Goal: Task Accomplishment & Management: Use online tool/utility

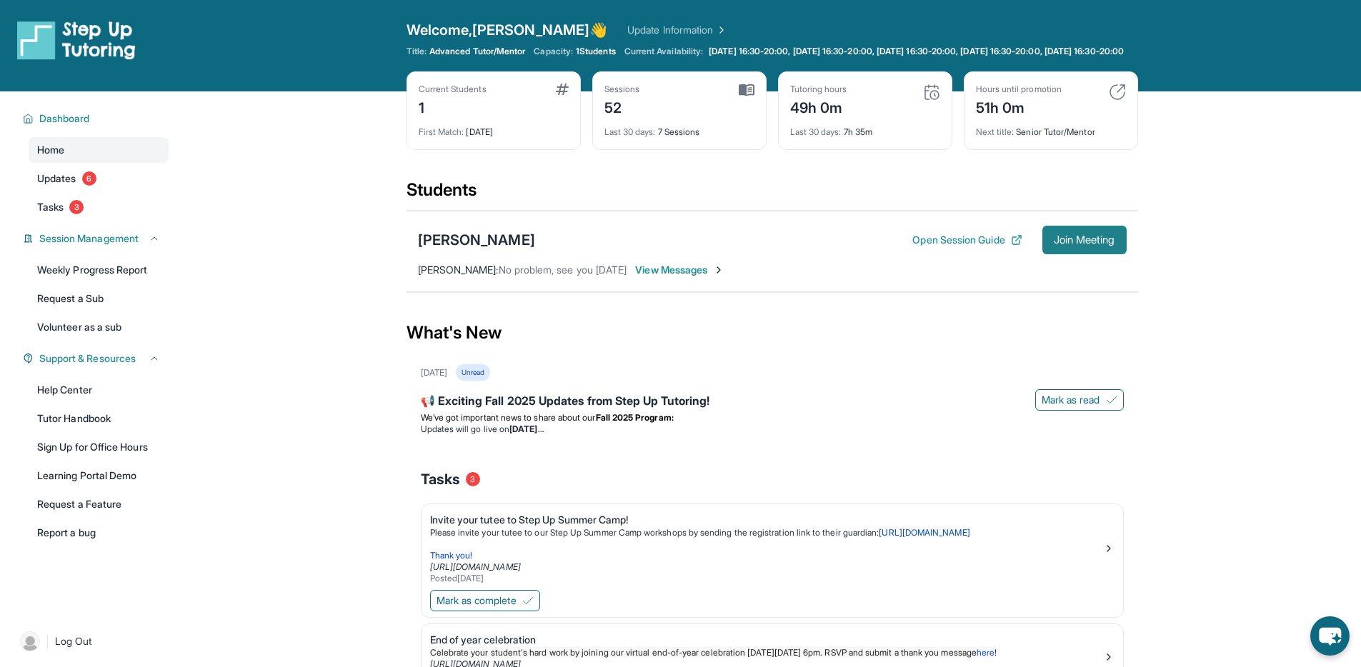
click at [1044, 253] on button "Join Meeting" at bounding box center [1084, 240] width 84 height 29
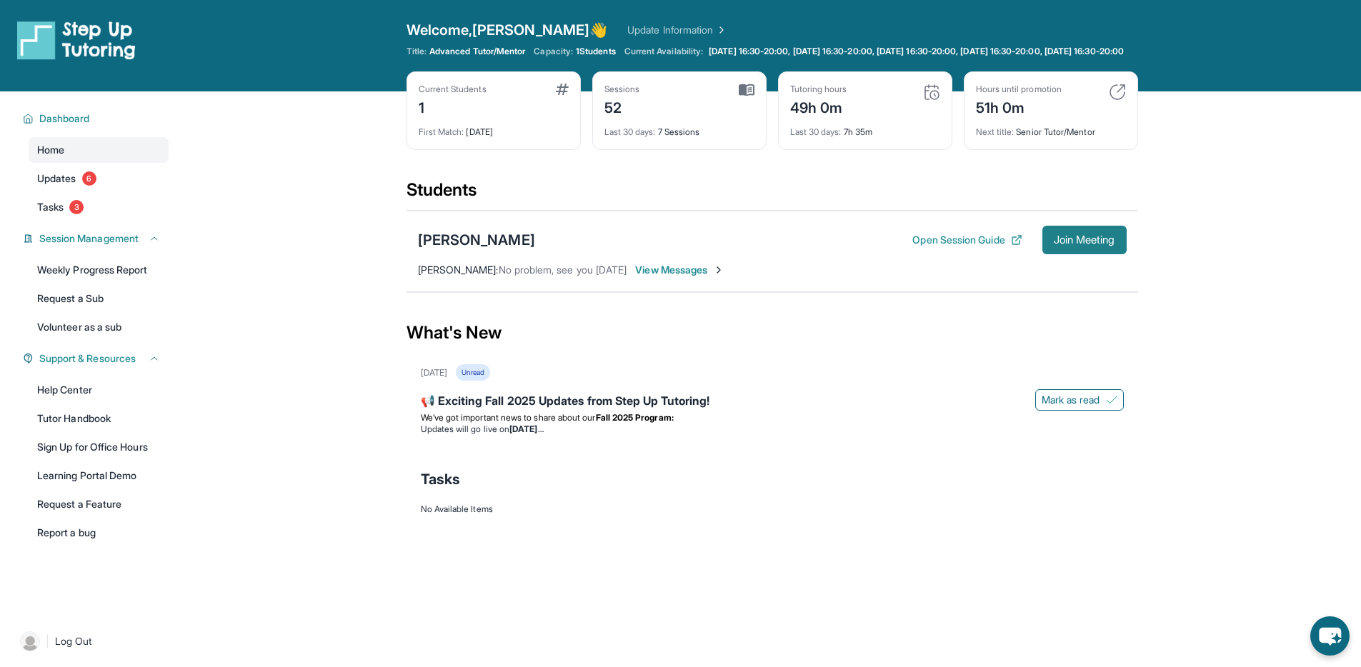
click at [1060, 244] on span "Join Meeting" at bounding box center [1084, 240] width 61 height 9
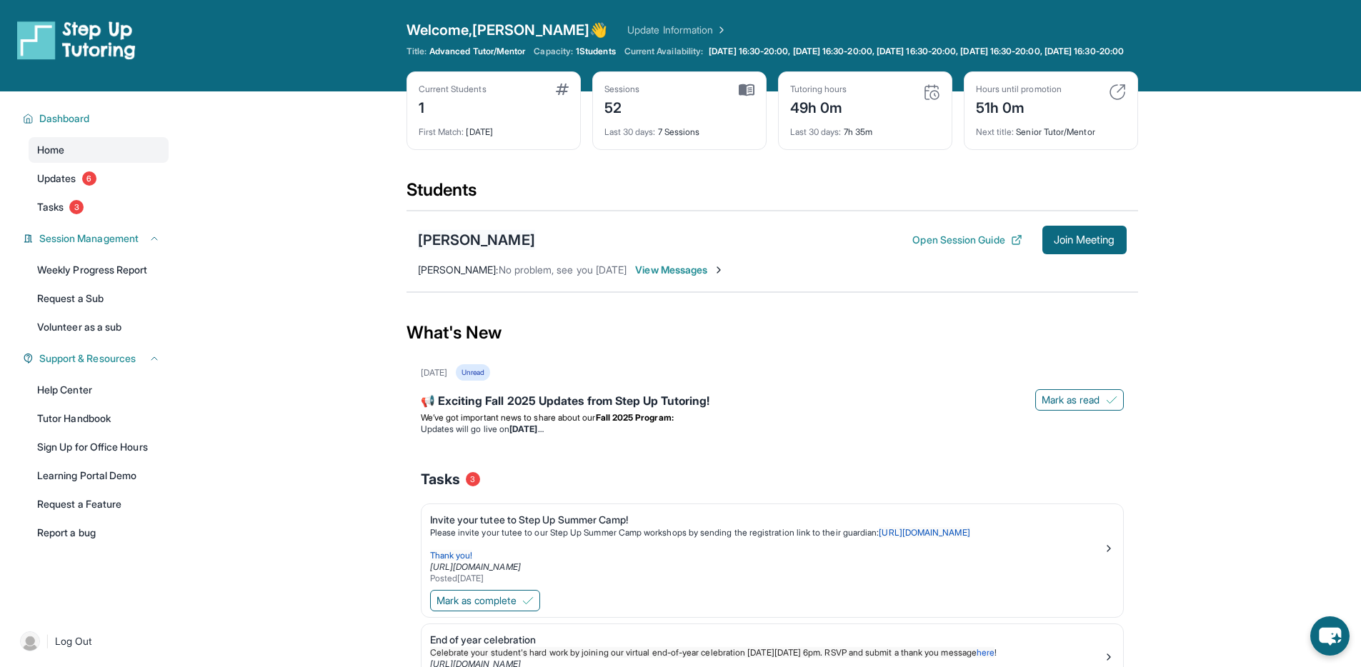
click at [466, 250] on div "[PERSON_NAME]" at bounding box center [476, 240] width 117 height 20
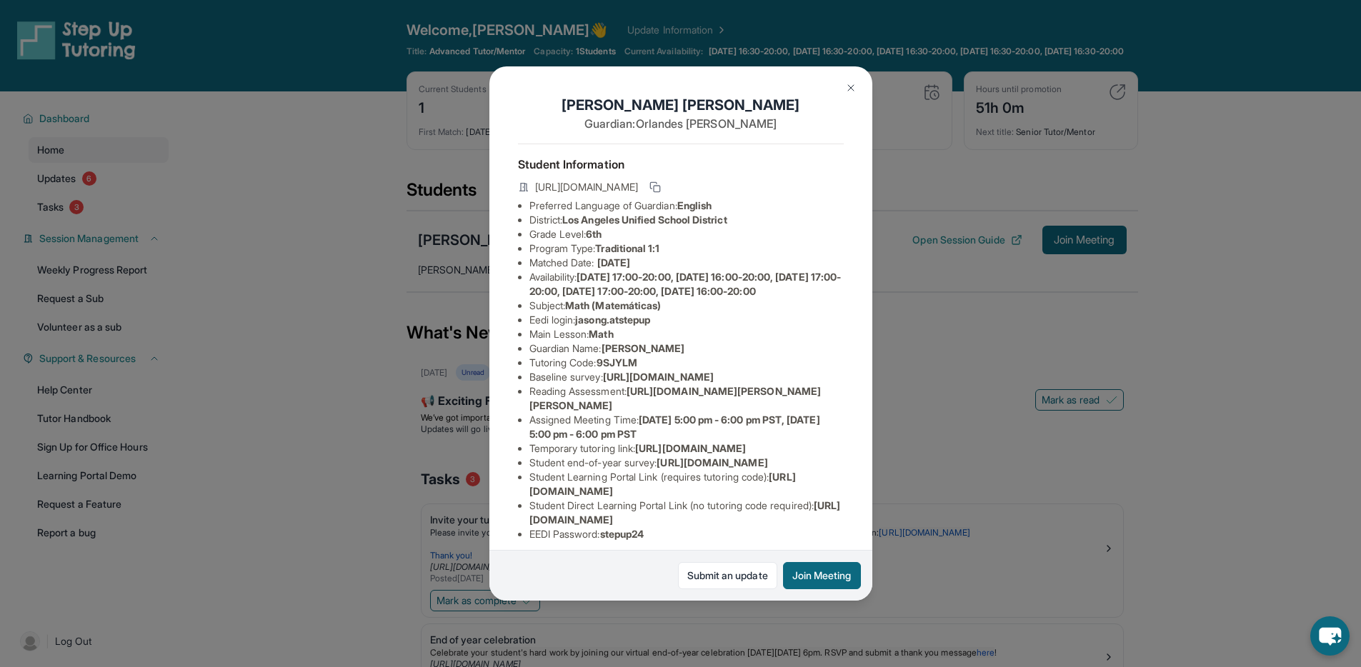
click at [669, 327] on li "Eedi login : jasong.atstepup" at bounding box center [686, 320] width 314 height 14
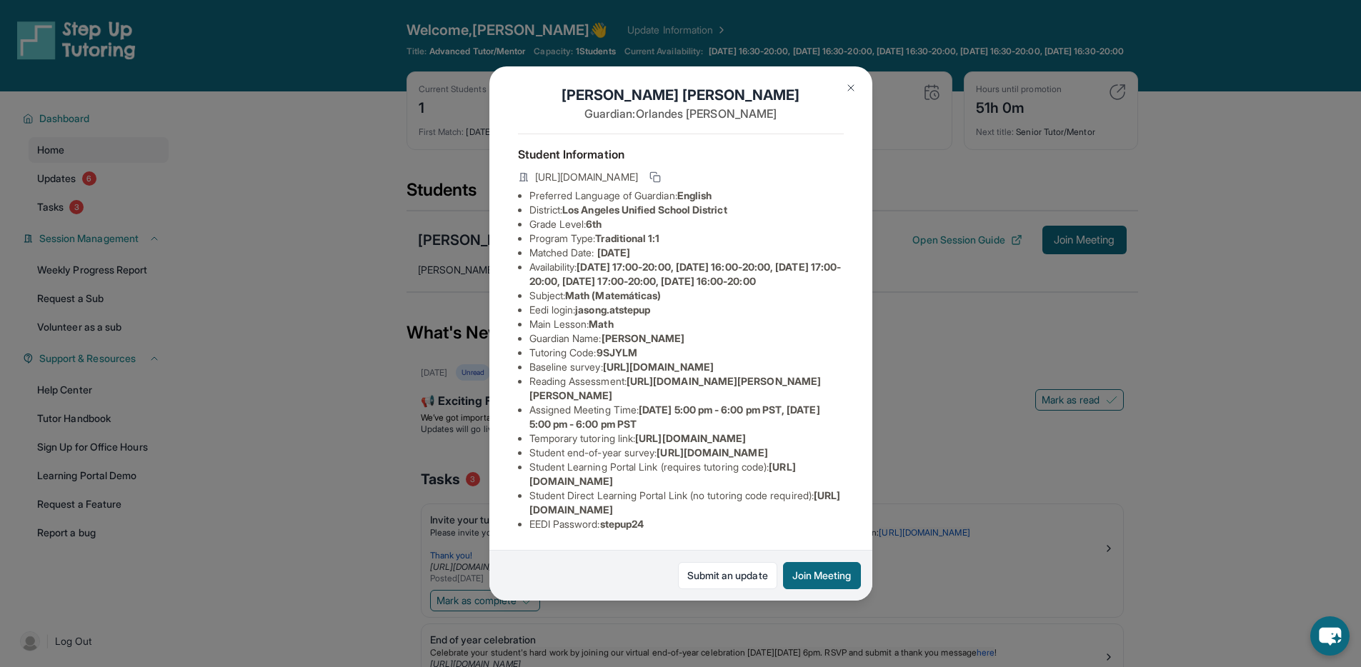
scroll to position [189, 0]
click at [845, 89] on img at bounding box center [850, 87] width 11 height 11
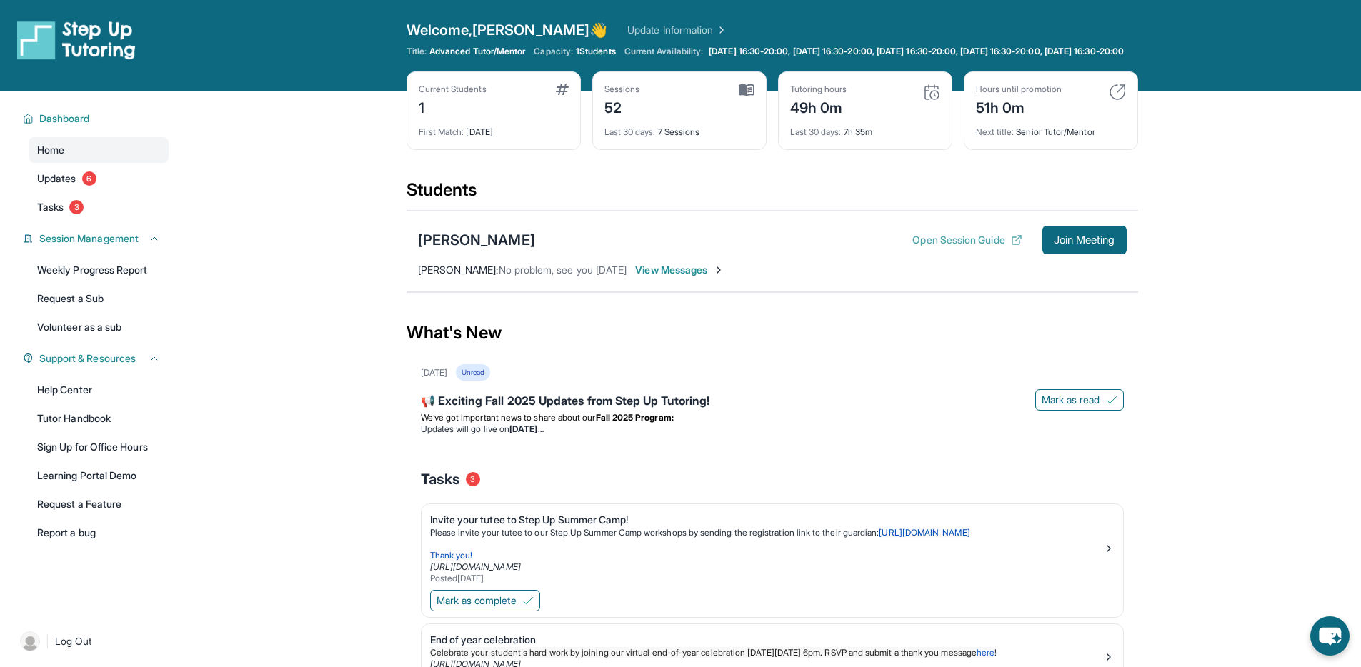
click at [962, 247] on button "Open Session Guide" at bounding box center [966, 240] width 109 height 14
